Goal: Check status: Check status

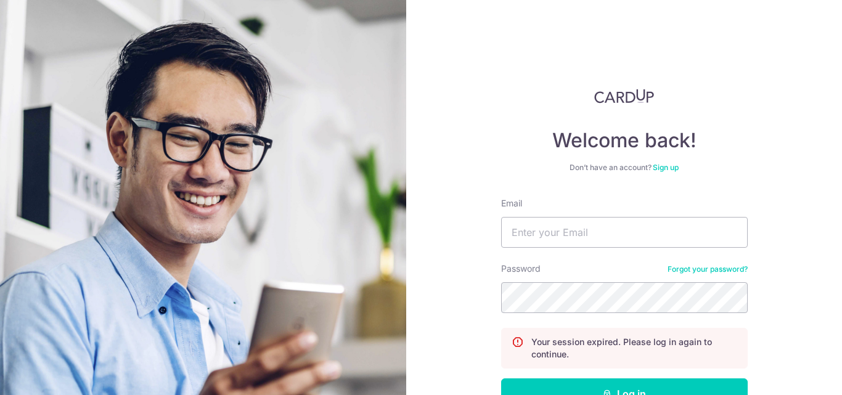
type input "[EMAIL_ADDRESS][DOMAIN_NAME]"
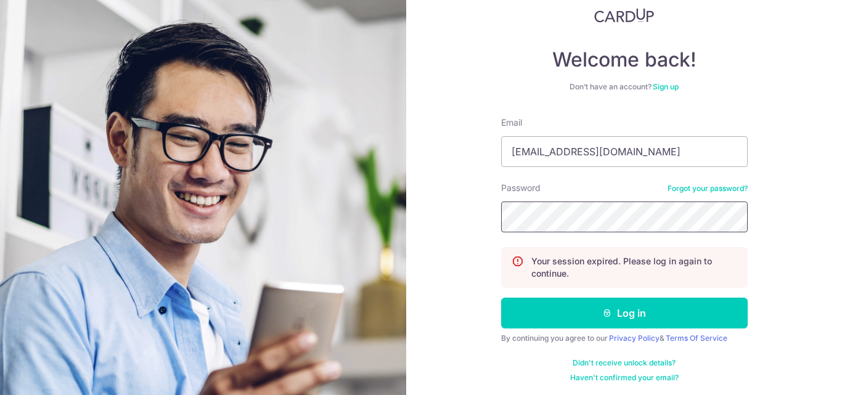
scroll to position [83, 0]
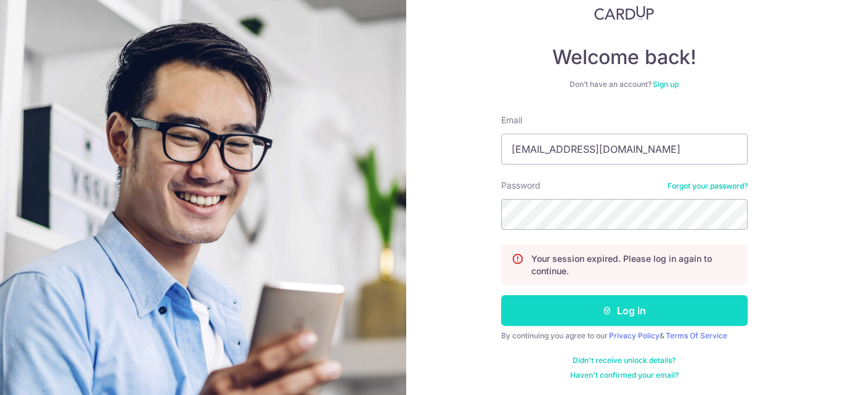
click at [563, 317] on button "Log in" at bounding box center [624, 310] width 247 height 31
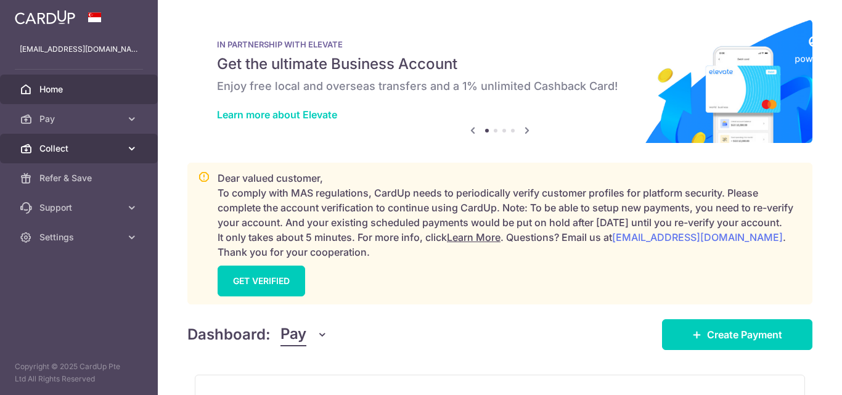
click at [63, 144] on span "Collect" at bounding box center [79, 148] width 81 height 12
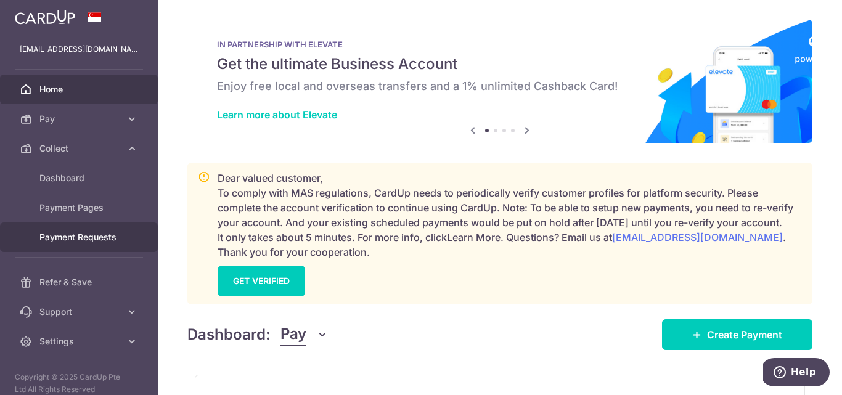
click at [71, 230] on link "Payment Requests" at bounding box center [79, 238] width 158 height 30
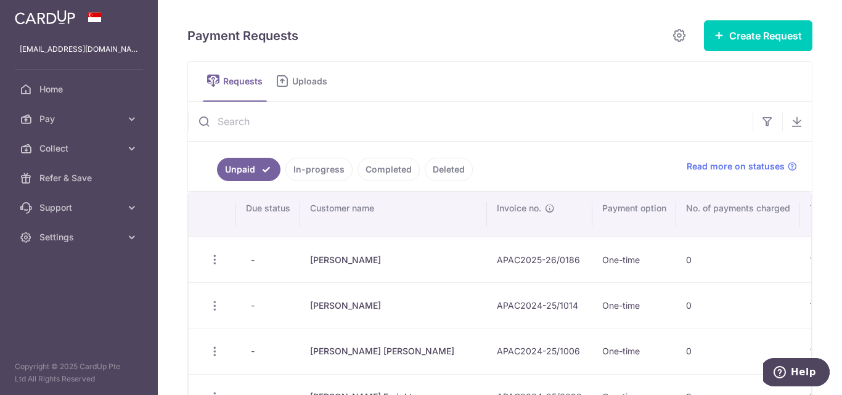
click at [327, 174] on link "In-progress" at bounding box center [319, 169] width 67 height 23
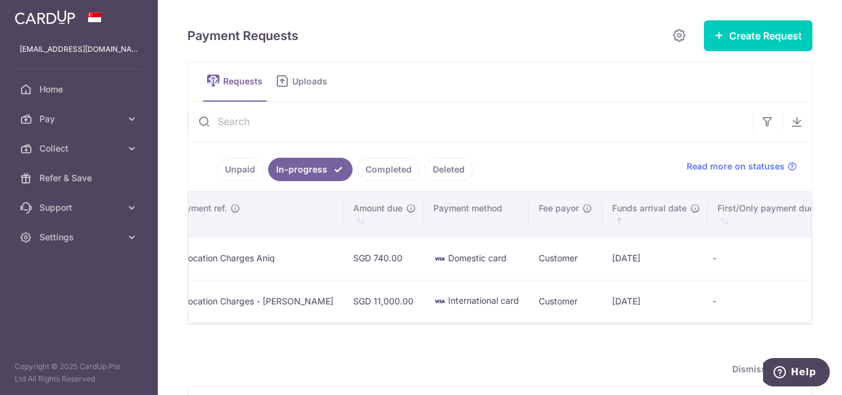
scroll to position [0, 580]
click at [395, 174] on link "Completed" at bounding box center [389, 169] width 62 height 23
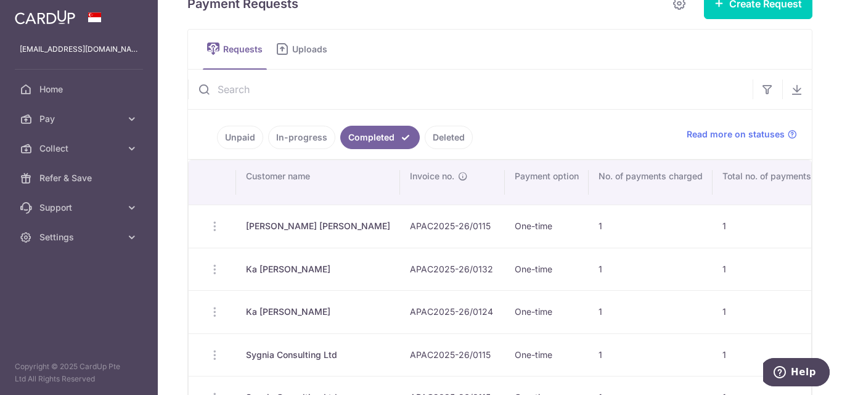
scroll to position [0, 0]
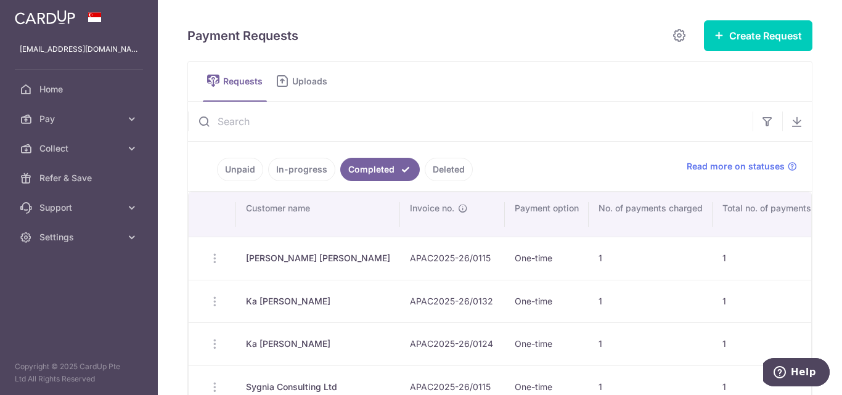
click at [308, 173] on link "In-progress" at bounding box center [301, 169] width 67 height 23
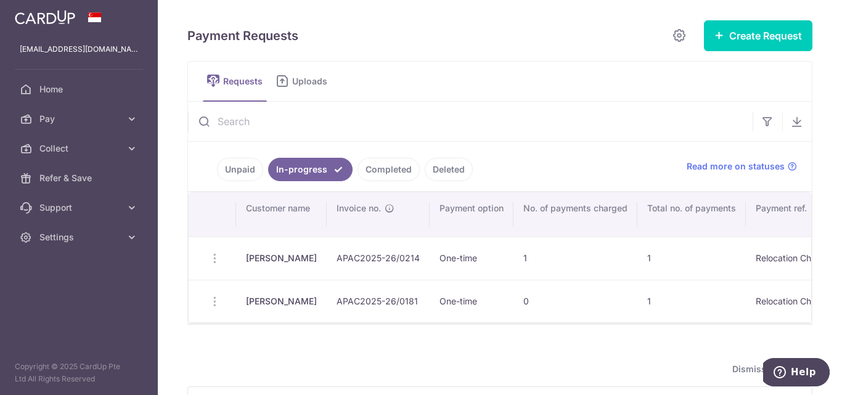
click at [215, 301] on td "Update Request Share Request" at bounding box center [212, 301] width 47 height 43
click at [213, 301] on td "Update Request Share Request" at bounding box center [212, 301] width 47 height 43
click at [213, 304] on td "Update Request Share Request" at bounding box center [212, 301] width 47 height 43
click at [216, 302] on td "Update Request Share Request" at bounding box center [212, 301] width 47 height 43
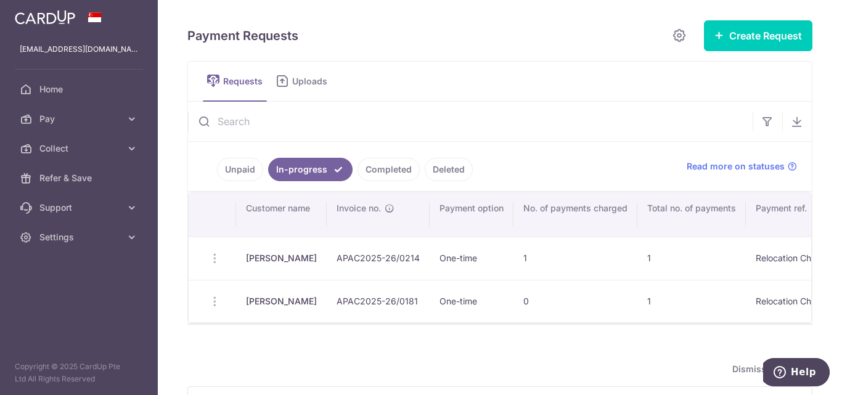
click at [214, 300] on td "Update Request Share Request" at bounding box center [212, 301] width 47 height 43
click at [211, 301] on td "Update Request Share Request" at bounding box center [212, 301] width 47 height 43
click at [213, 301] on td "Update Request Share Request" at bounding box center [212, 301] width 47 height 43
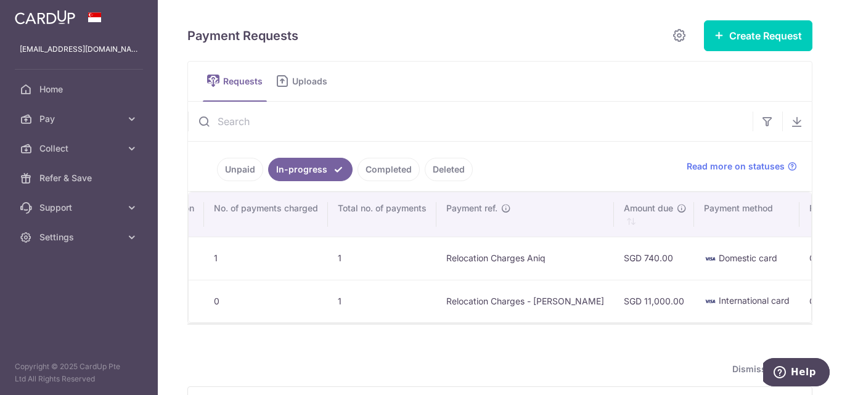
scroll to position [0, 311]
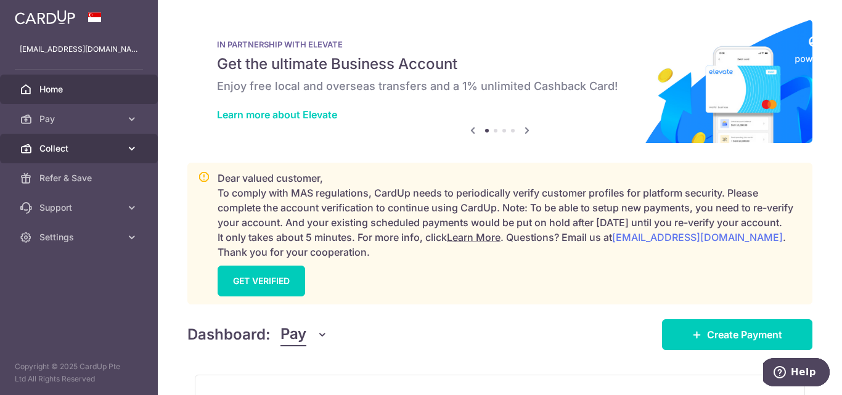
click at [52, 144] on span "Collect" at bounding box center [79, 148] width 81 height 12
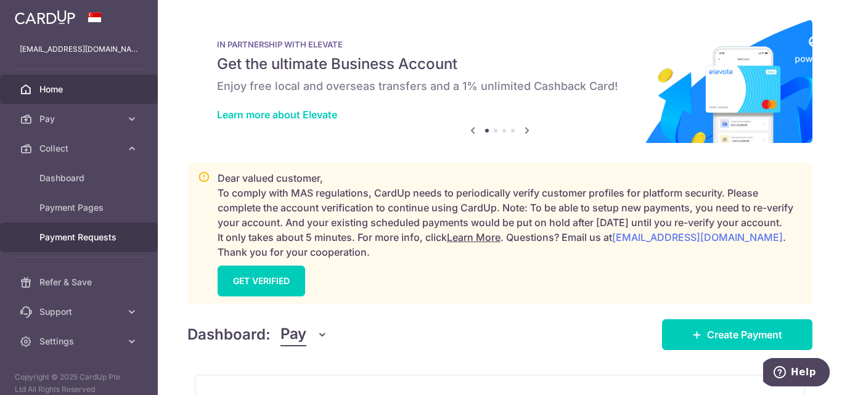
click at [100, 235] on span "Payment Requests" at bounding box center [79, 237] width 81 height 12
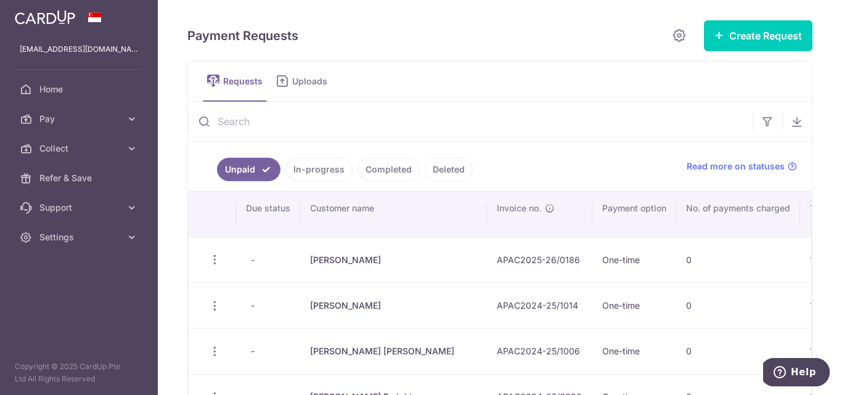
click at [315, 168] on link "In-progress" at bounding box center [319, 169] width 67 height 23
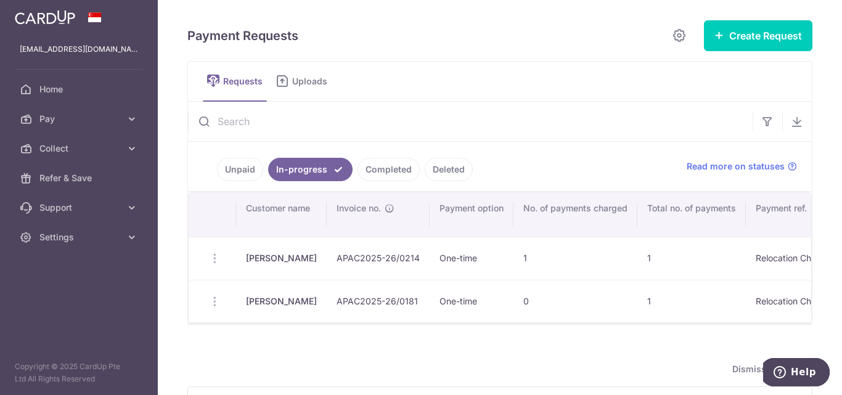
click at [215, 299] on td "Update Request Share Request" at bounding box center [212, 301] width 47 height 43
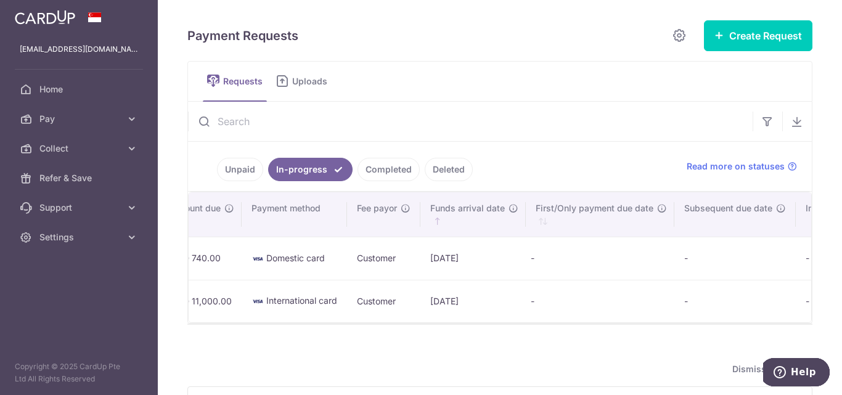
scroll to position [0, 818]
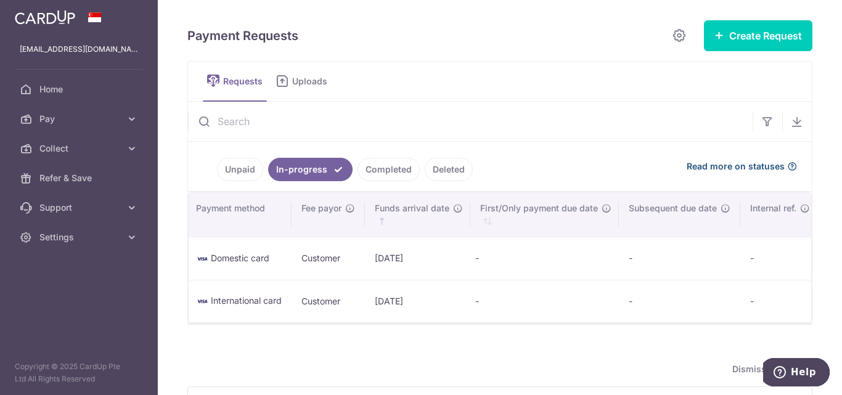
click at [788, 164] on icon at bounding box center [793, 167] width 10 height 10
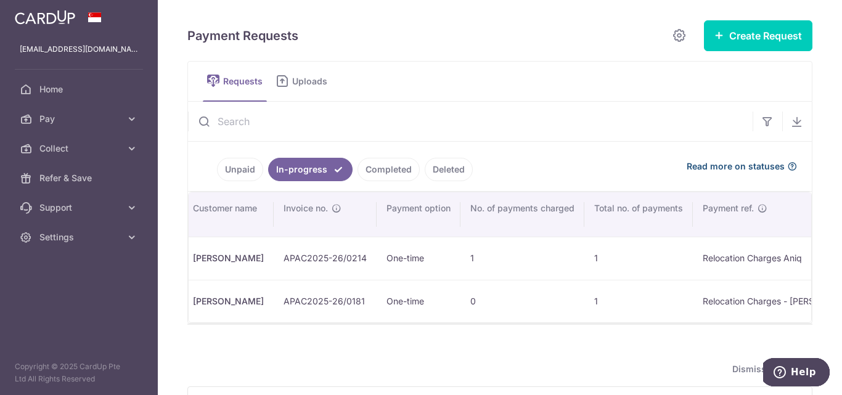
scroll to position [0, 0]
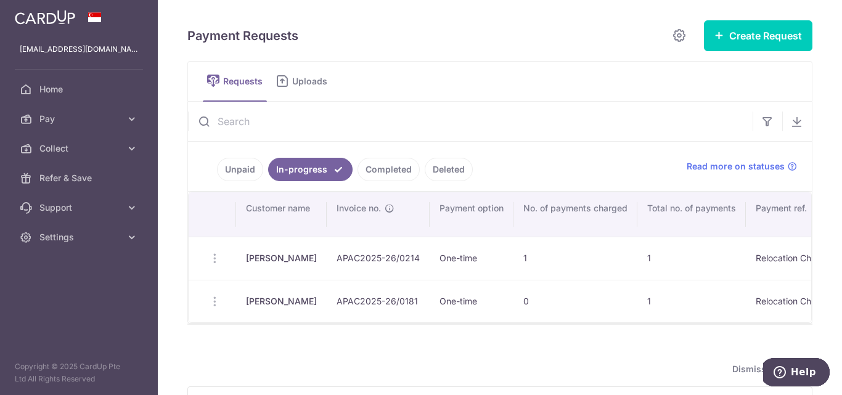
click at [196, 305] on td "Update Request Share Request" at bounding box center [212, 301] width 47 height 43
click at [214, 303] on td "Update Request Share Request" at bounding box center [212, 301] width 47 height 43
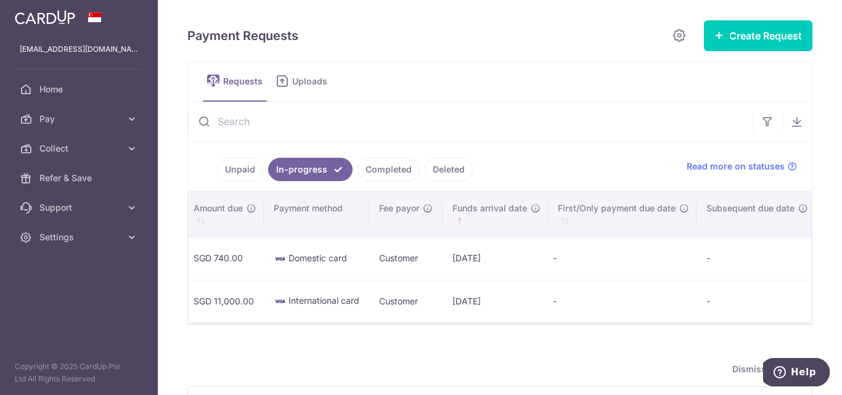
scroll to position [0, 818]
click at [378, 296] on td "01/09/2025" at bounding box center [417, 301] width 105 height 43
click at [225, 76] on span "Requests" at bounding box center [245, 81] width 44 height 12
click at [231, 83] on span "Requests" at bounding box center [245, 81] width 44 height 12
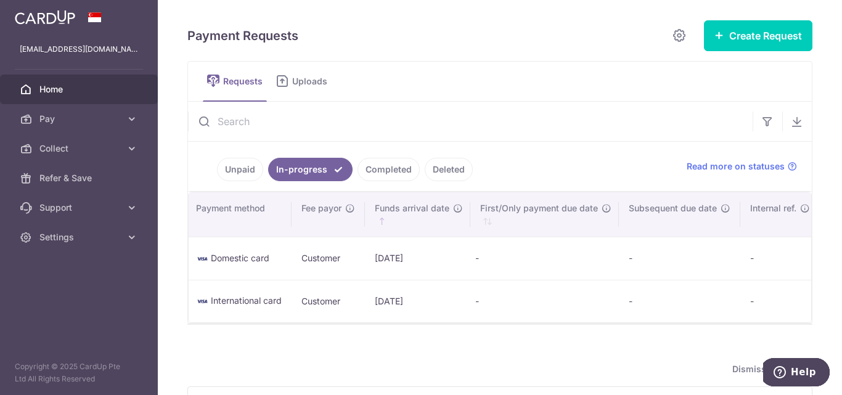
click at [49, 93] on span "Home" at bounding box center [79, 89] width 81 height 12
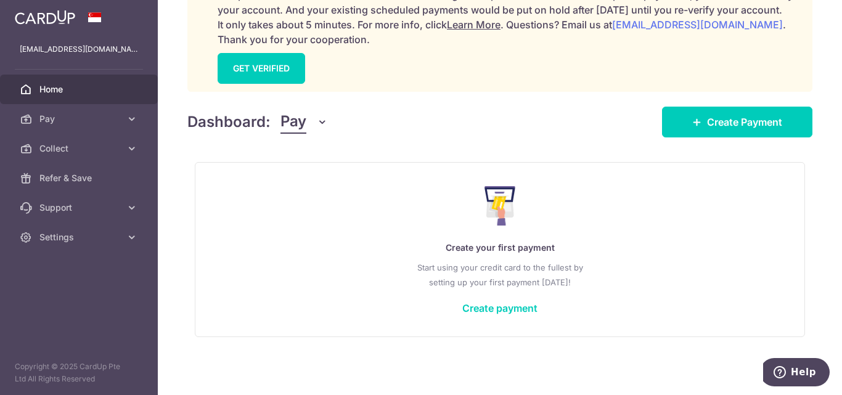
scroll to position [228, 0]
click at [127, 208] on icon at bounding box center [132, 208] width 12 height 12
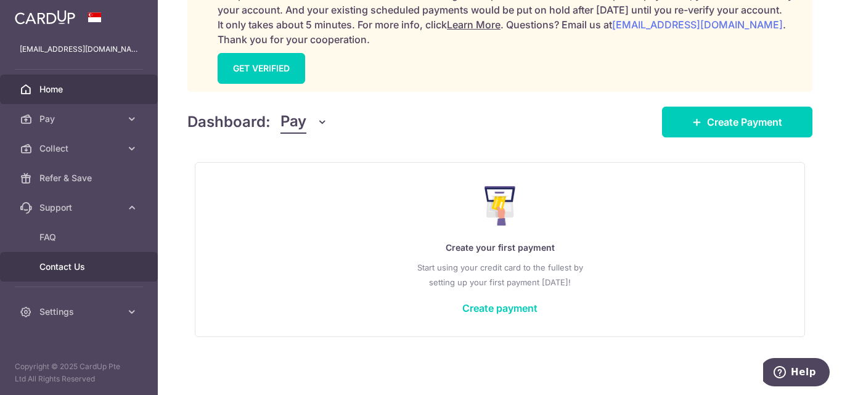
click at [80, 265] on span "Contact Us" at bounding box center [79, 267] width 81 height 12
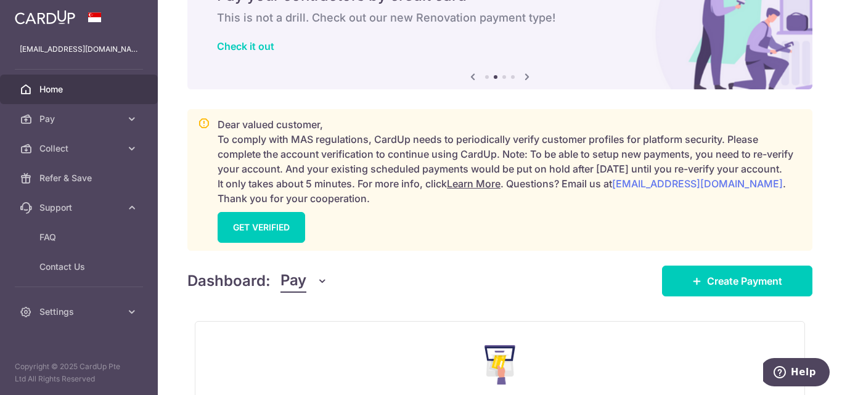
scroll to position [68, 0]
click at [51, 98] on link "Home" at bounding box center [79, 90] width 158 height 30
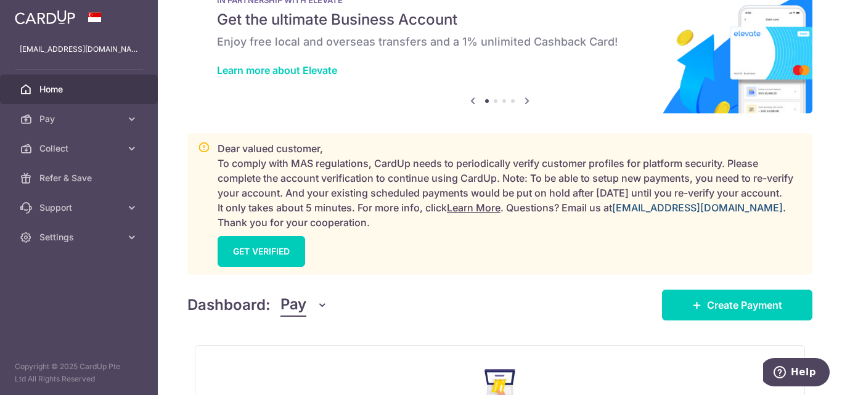
scroll to position [47, 0]
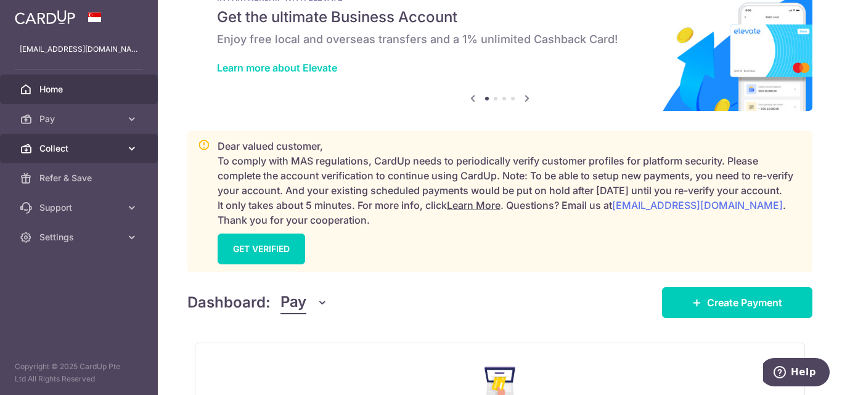
click at [58, 149] on span "Collect" at bounding box center [79, 148] width 81 height 12
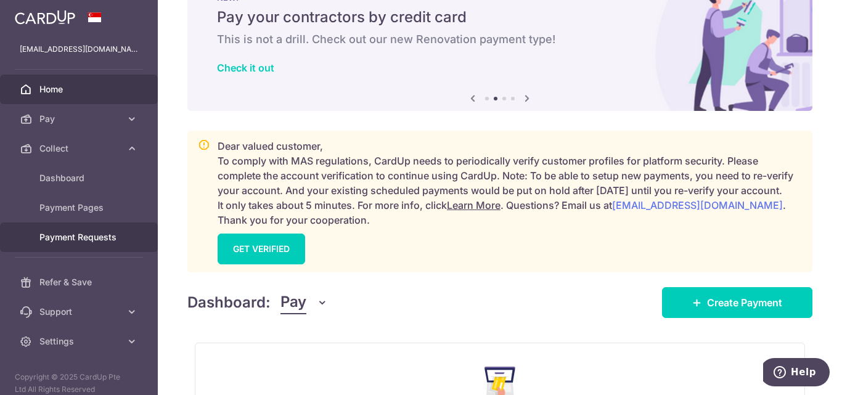
click at [56, 236] on span "Payment Requests" at bounding box center [79, 237] width 81 height 12
click at [94, 237] on span "Payment Requests" at bounding box center [79, 237] width 81 height 12
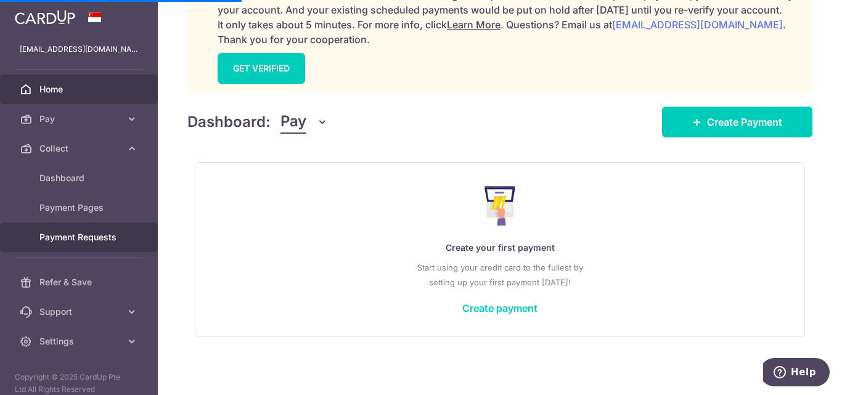
click at [65, 242] on span "Payment Requests" at bounding box center [79, 237] width 81 height 12
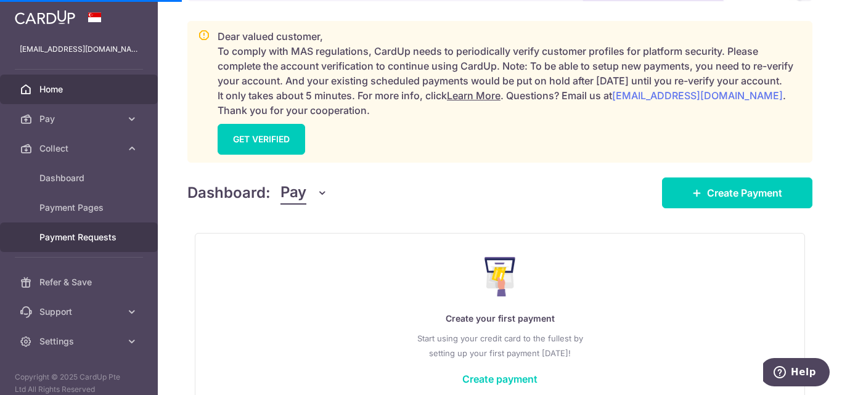
scroll to position [156, 0]
click at [77, 240] on span "Payment Requests" at bounding box center [79, 237] width 81 height 12
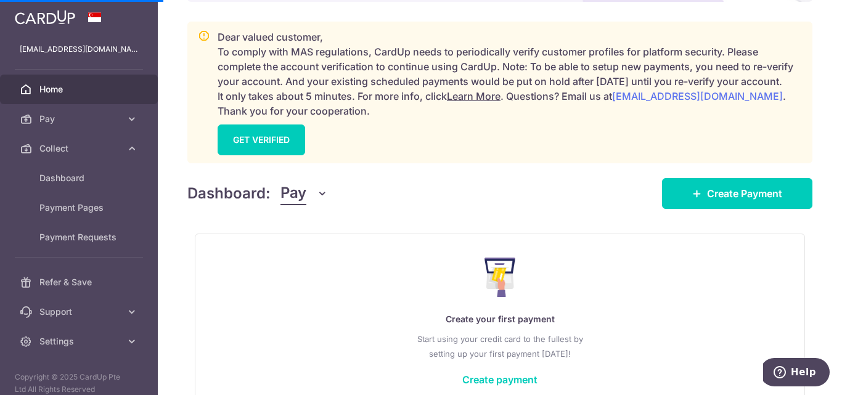
click at [294, 257] on div "Create your first payment Start using your credit card to the fullest by settin…" at bounding box center [500, 321] width 611 height 175
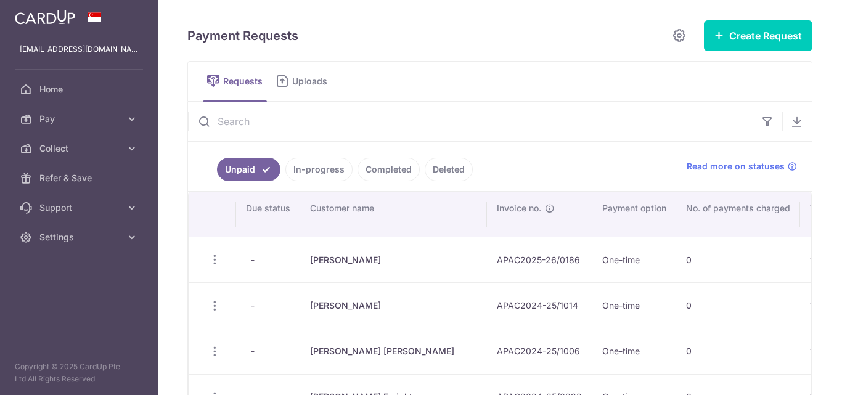
scroll to position [0, 0]
click at [318, 172] on link "In-progress" at bounding box center [319, 169] width 67 height 23
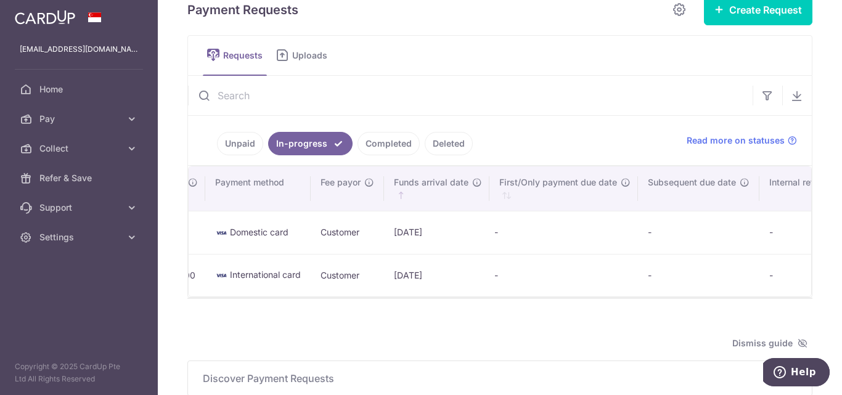
scroll to position [0, 818]
click at [368, 275] on td "01/09/2025" at bounding box center [417, 275] width 105 height 43
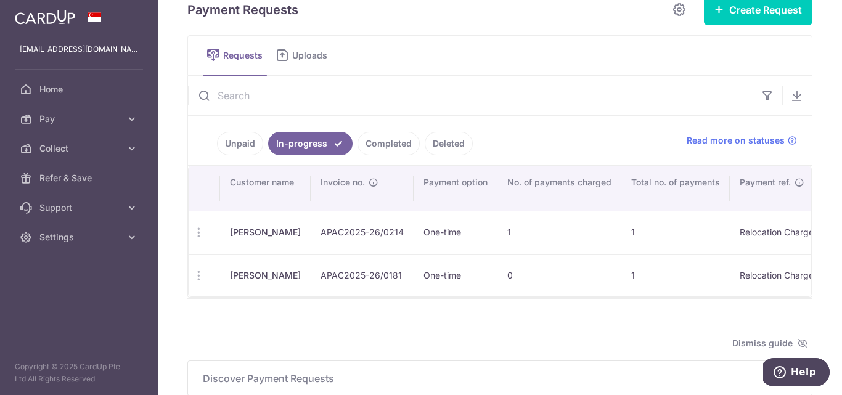
scroll to position [0, 0]
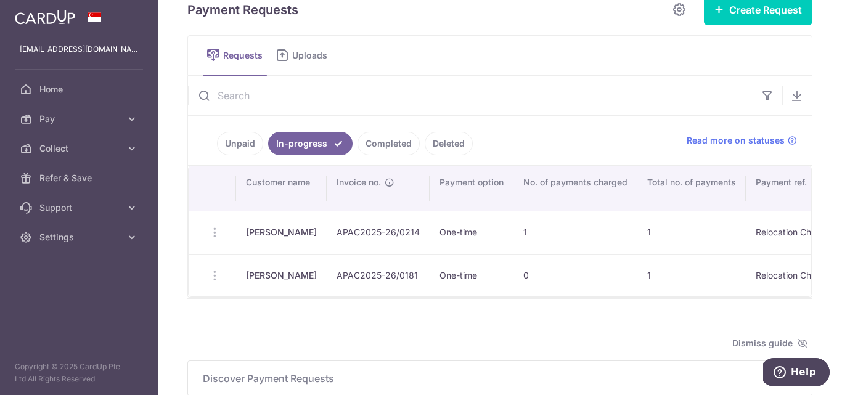
click at [199, 279] on td "Update Request Share Request" at bounding box center [212, 275] width 47 height 43
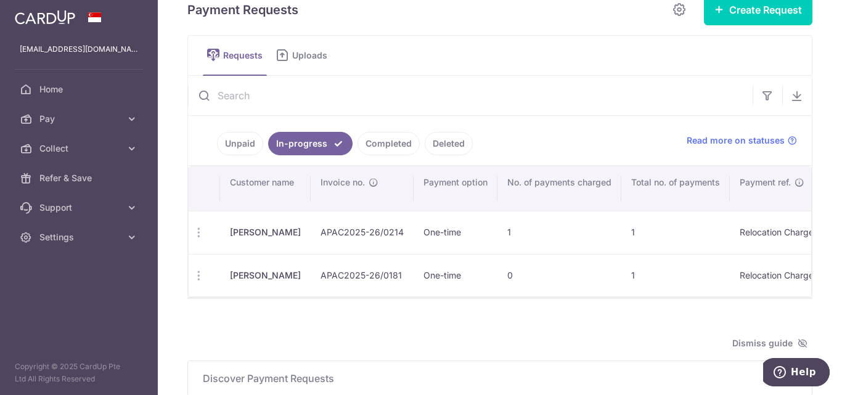
scroll to position [0, 10]
click at [204, 278] on td "Update Request Share Request" at bounding box center [201, 275] width 47 height 43
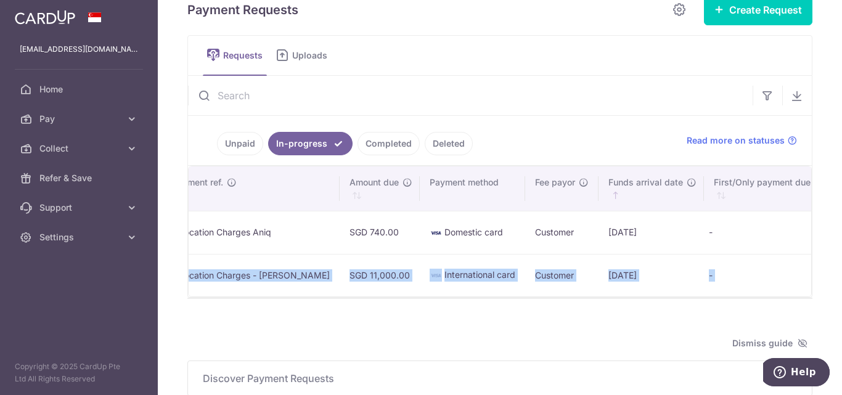
scroll to position [0, 818]
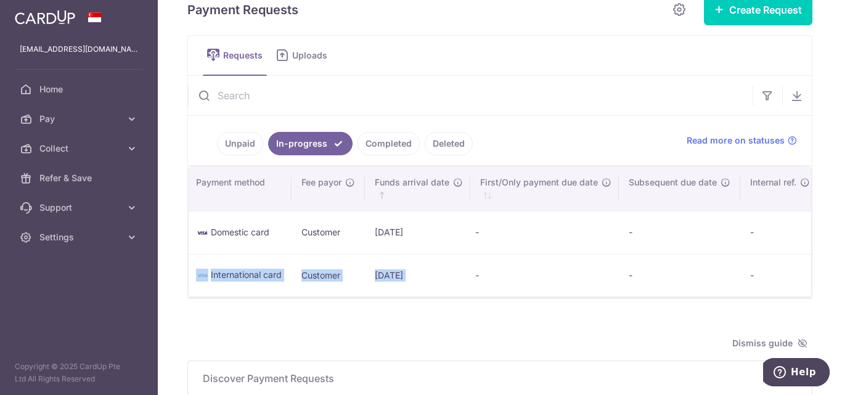
drag, startPoint x: 236, startPoint y: 276, endPoint x: 456, endPoint y: 284, distance: 220.3
click at [456, 284] on tr "Update Request Share Request Rahul Govada APAC2025-26/0181 One-time 0 1 Relocat…" at bounding box center [98, 275] width 1454 height 43
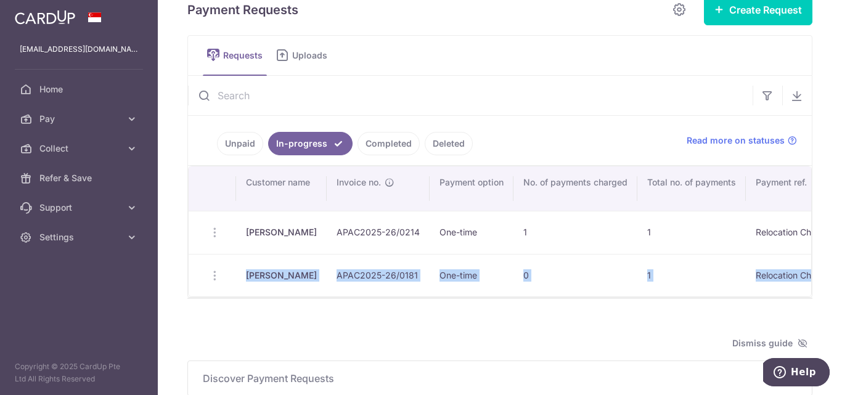
scroll to position [0, 0]
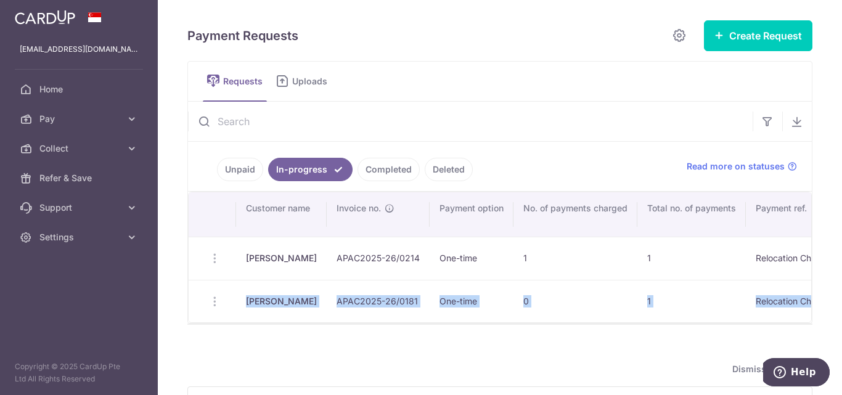
copy tr "Rahul Govada APAC2025-26/0181 One-time 0 1 Relocation Charges - Rahul Govada SG…"
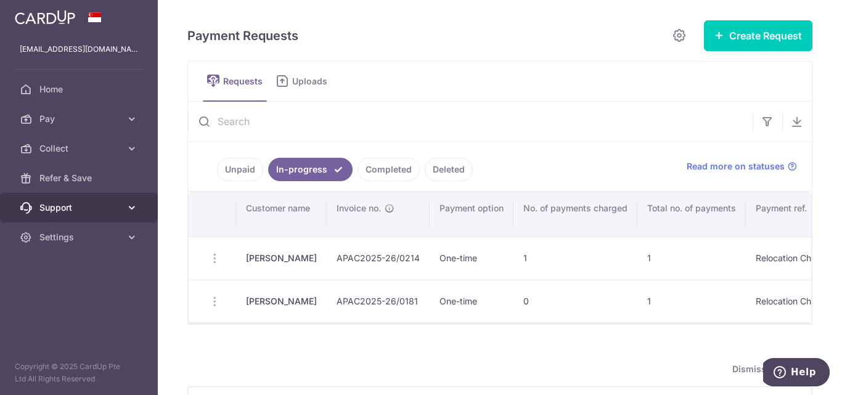
click at [56, 203] on span "Support" at bounding box center [79, 208] width 81 height 12
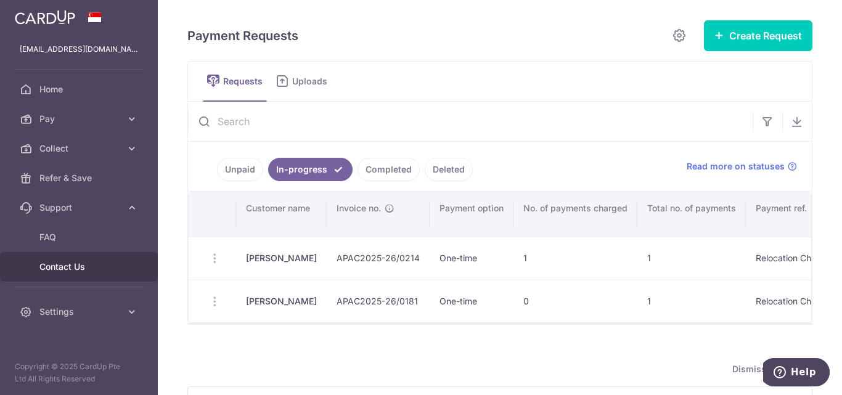
click at [64, 264] on span "Contact Us" at bounding box center [79, 267] width 81 height 12
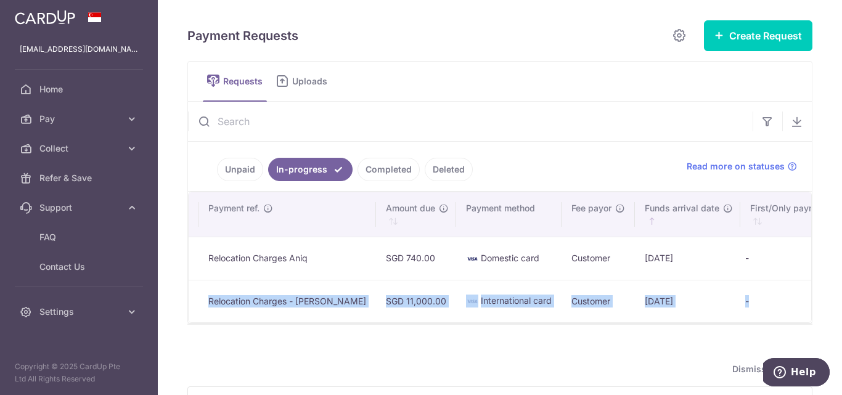
scroll to position [0, 818]
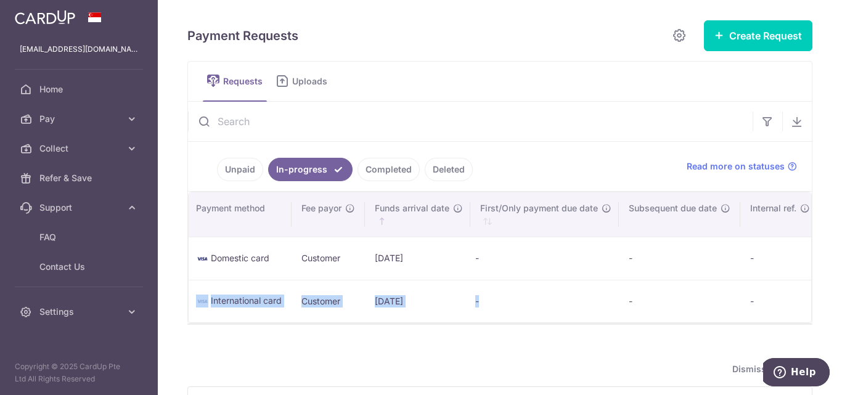
drag, startPoint x: 225, startPoint y: 303, endPoint x: 448, endPoint y: 309, distance: 222.7
click at [448, 309] on tr "Update Request Share Request Rahul Govada APAC2025-26/0181 One-time 0 1 Relocat…" at bounding box center [98, 301] width 1454 height 43
copy tr "Rahul Govada APAC2025-26/0181 One-time 0 1 Relocation Charges - Rahul Govada SG…"
